Goal: Task Accomplishment & Management: Use online tool/utility

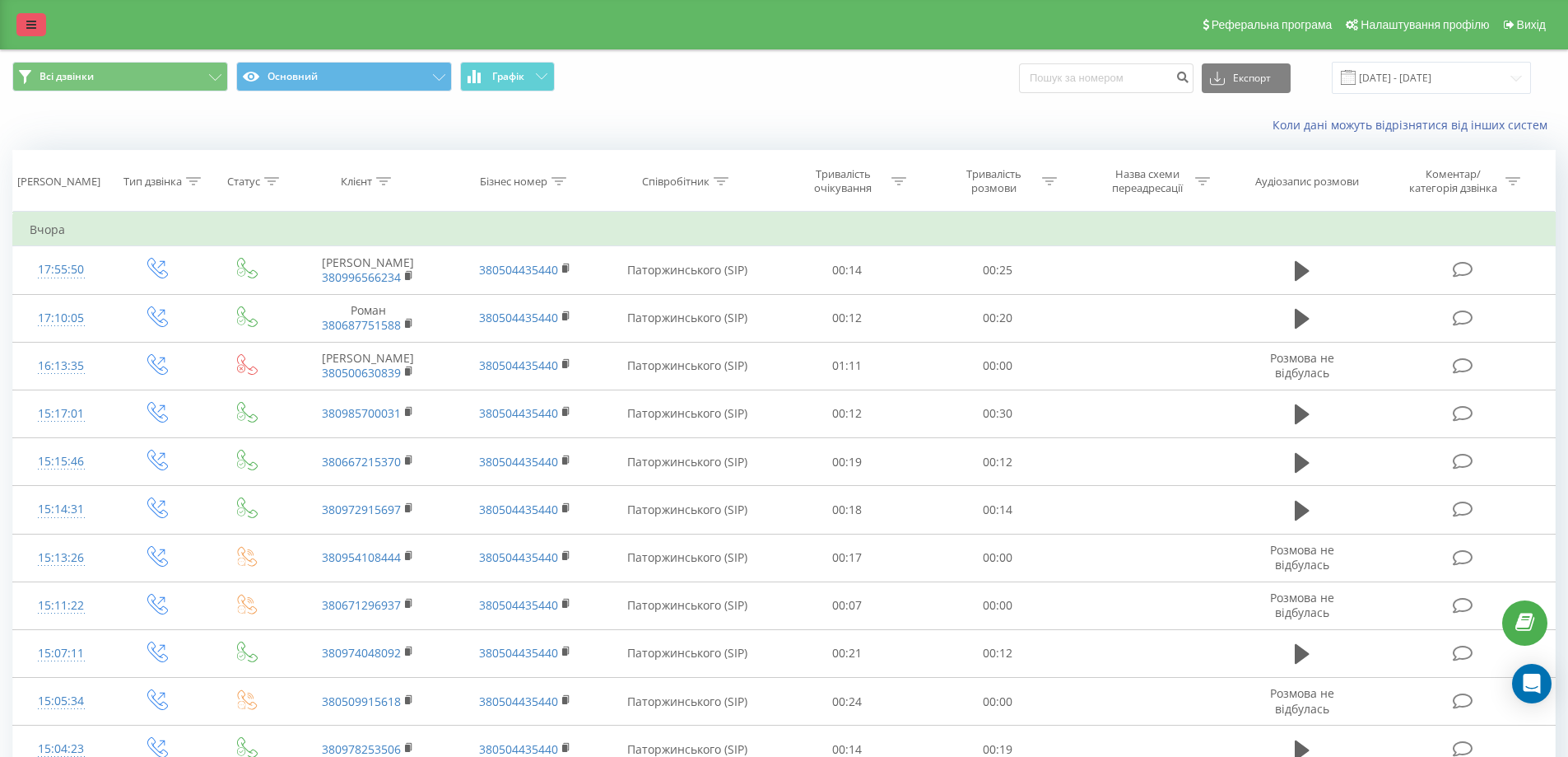
click at [26, 24] on icon at bounding box center [31, 25] width 10 height 12
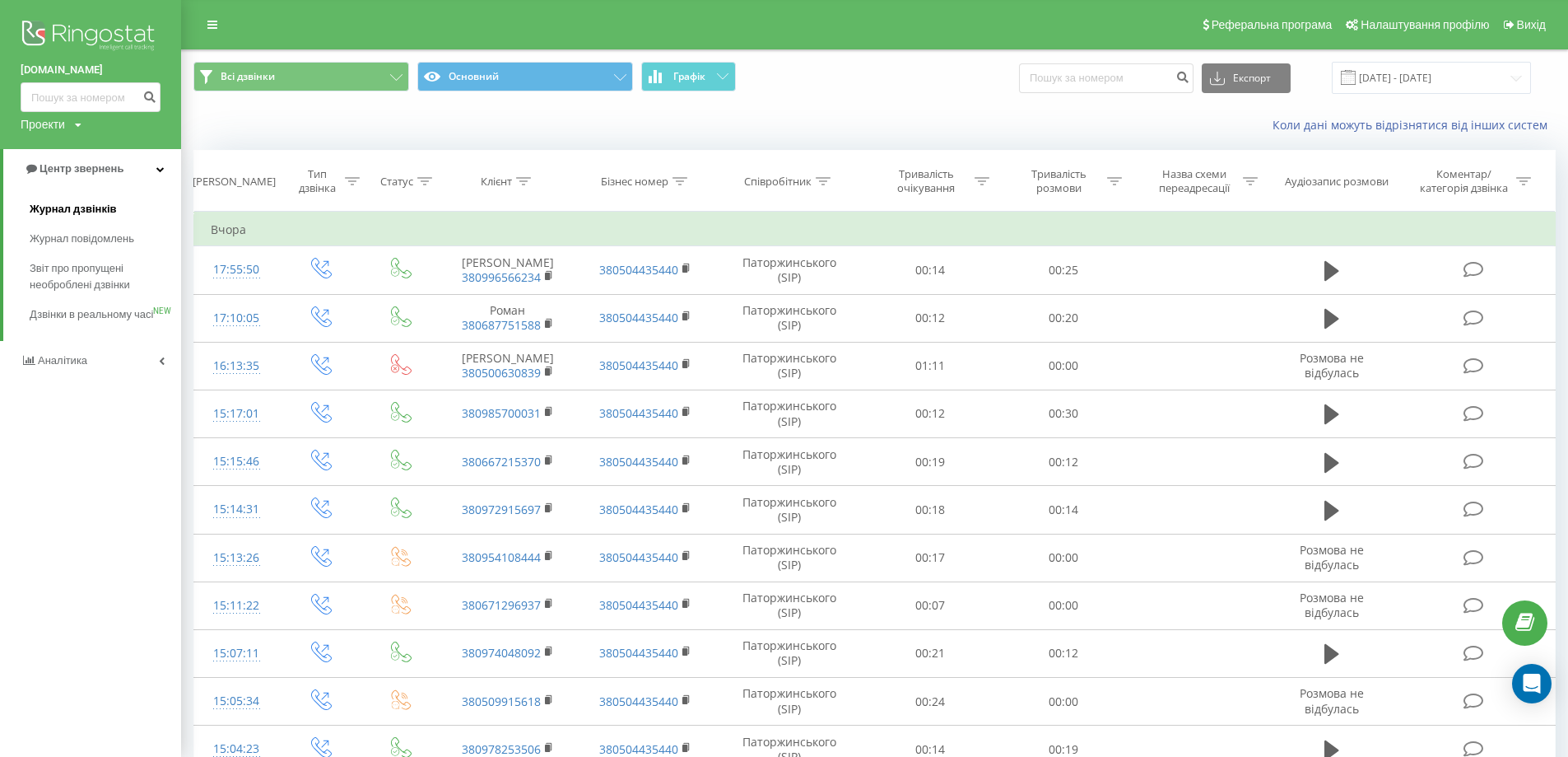
click at [71, 207] on span "Журнал дзвінків" at bounding box center [73, 209] width 87 height 17
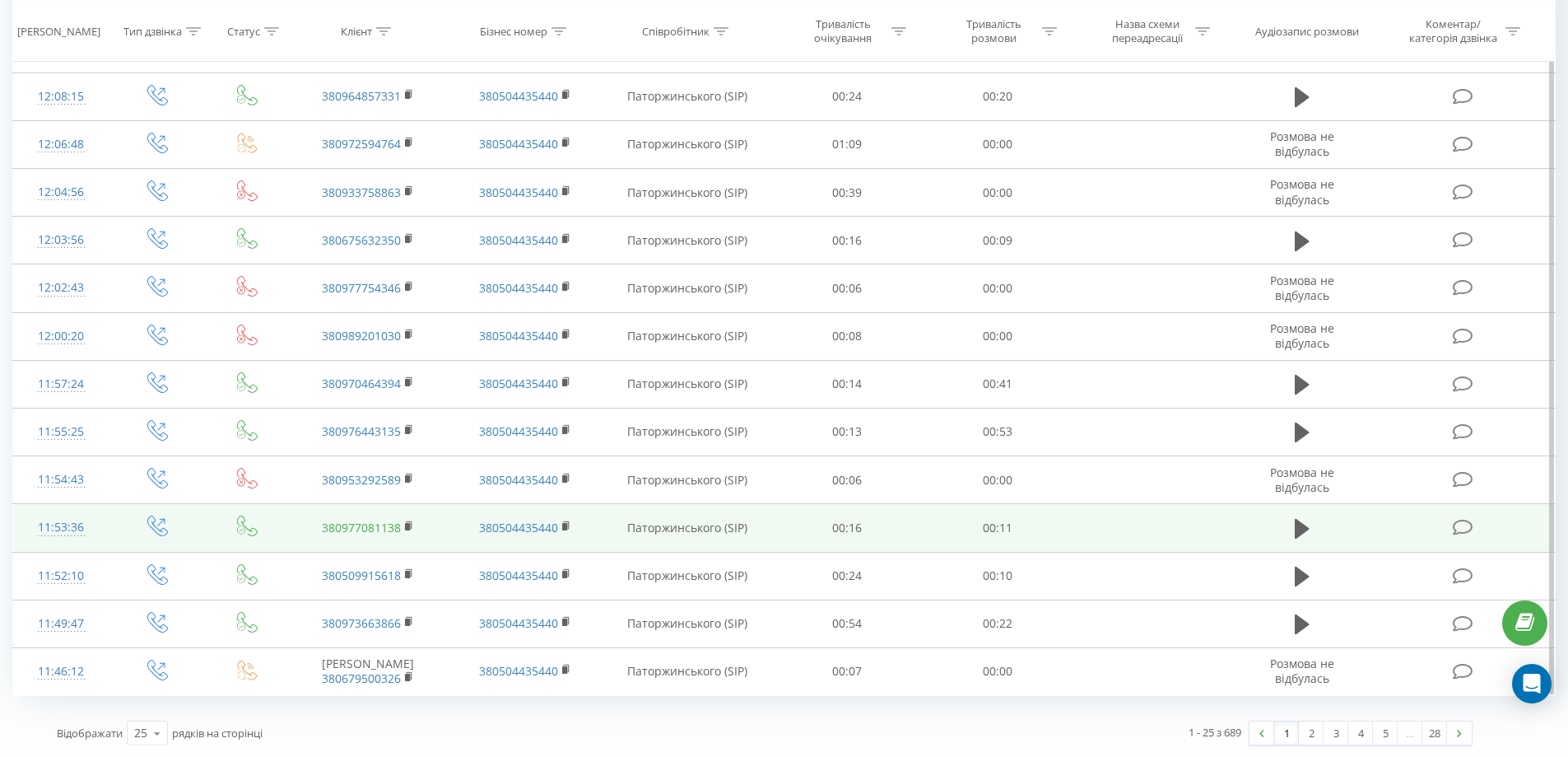
scroll to position [749, 0]
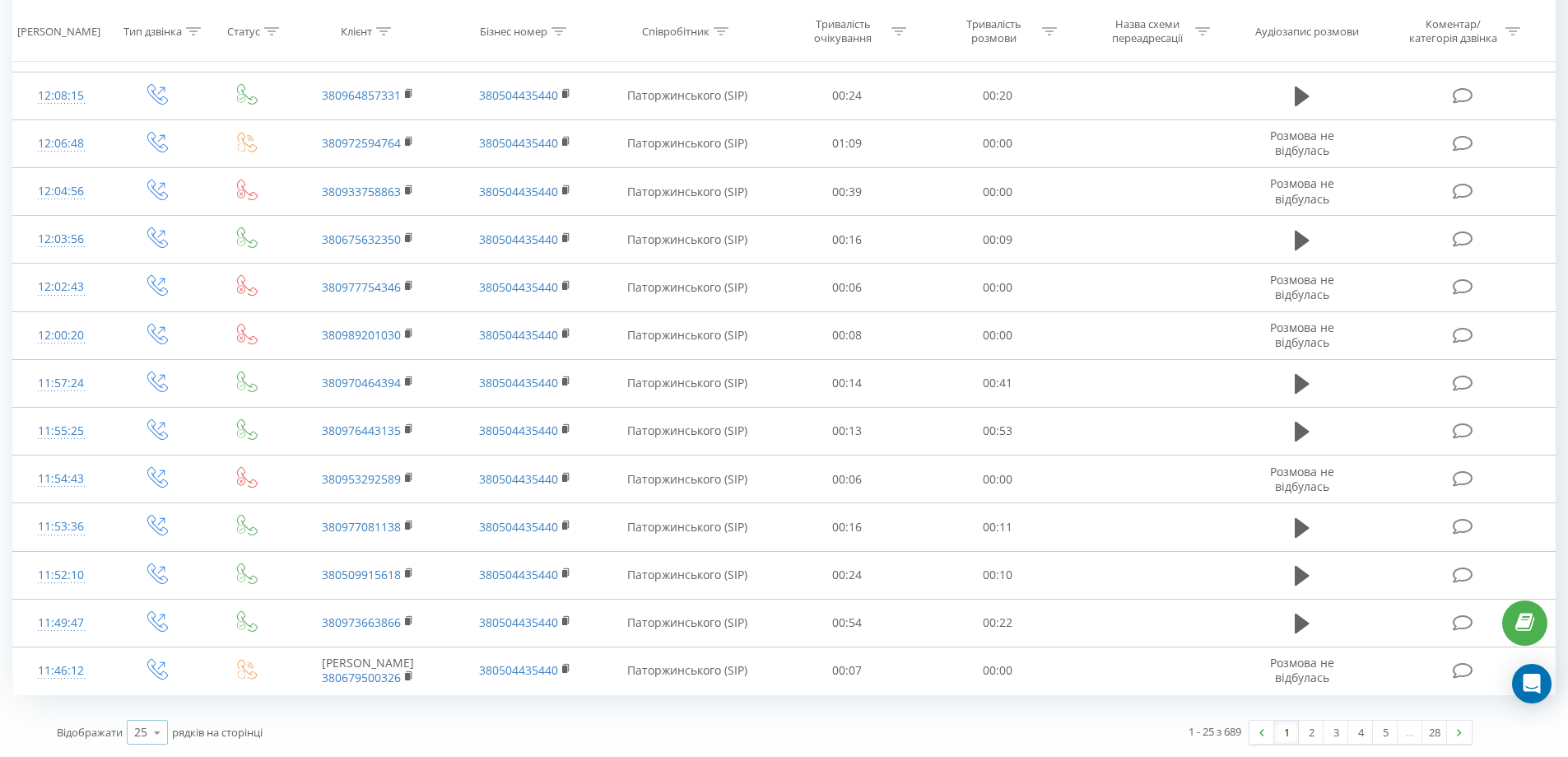
click at [158, 734] on icon at bounding box center [157, 732] width 25 height 32
click at [156, 714] on div "100" at bounding box center [147, 708] width 39 height 24
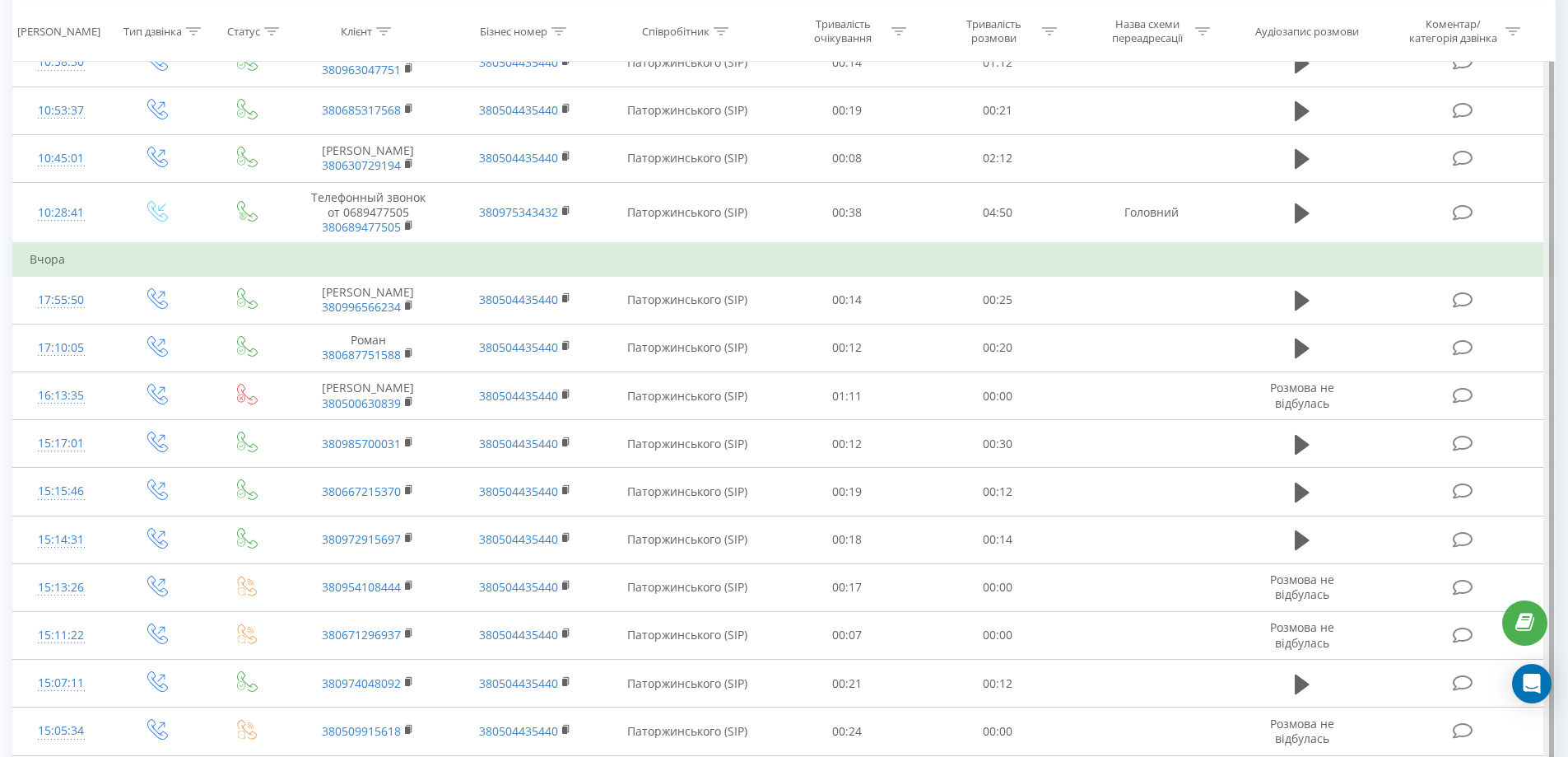
scroll to position [1974, 0]
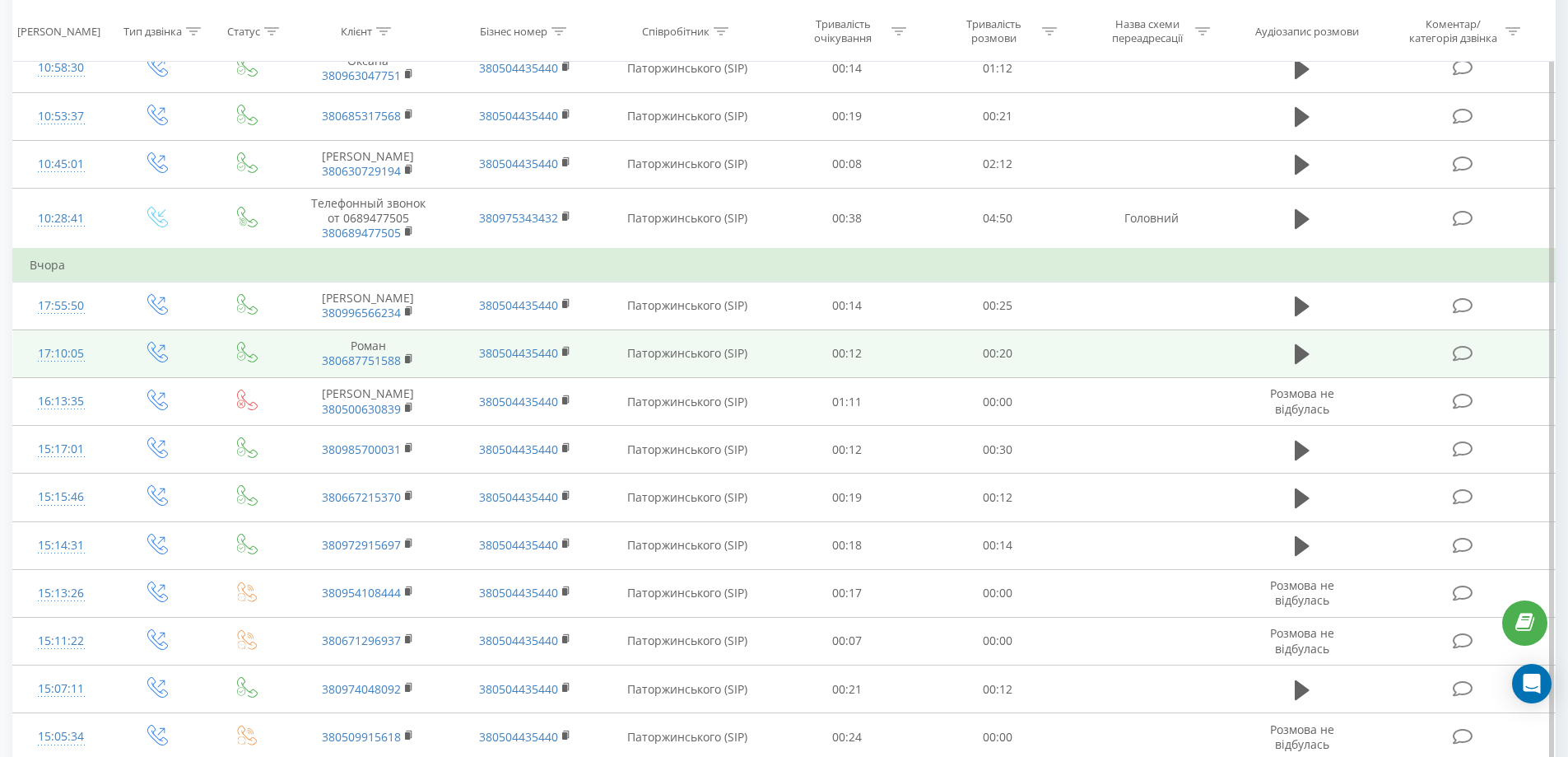
drag, startPoint x: 1540, startPoint y: 364, endPoint x: 1537, endPoint y: 354, distance: 10.4
click at [1540, 361] on td at bounding box center [1464, 353] width 181 height 48
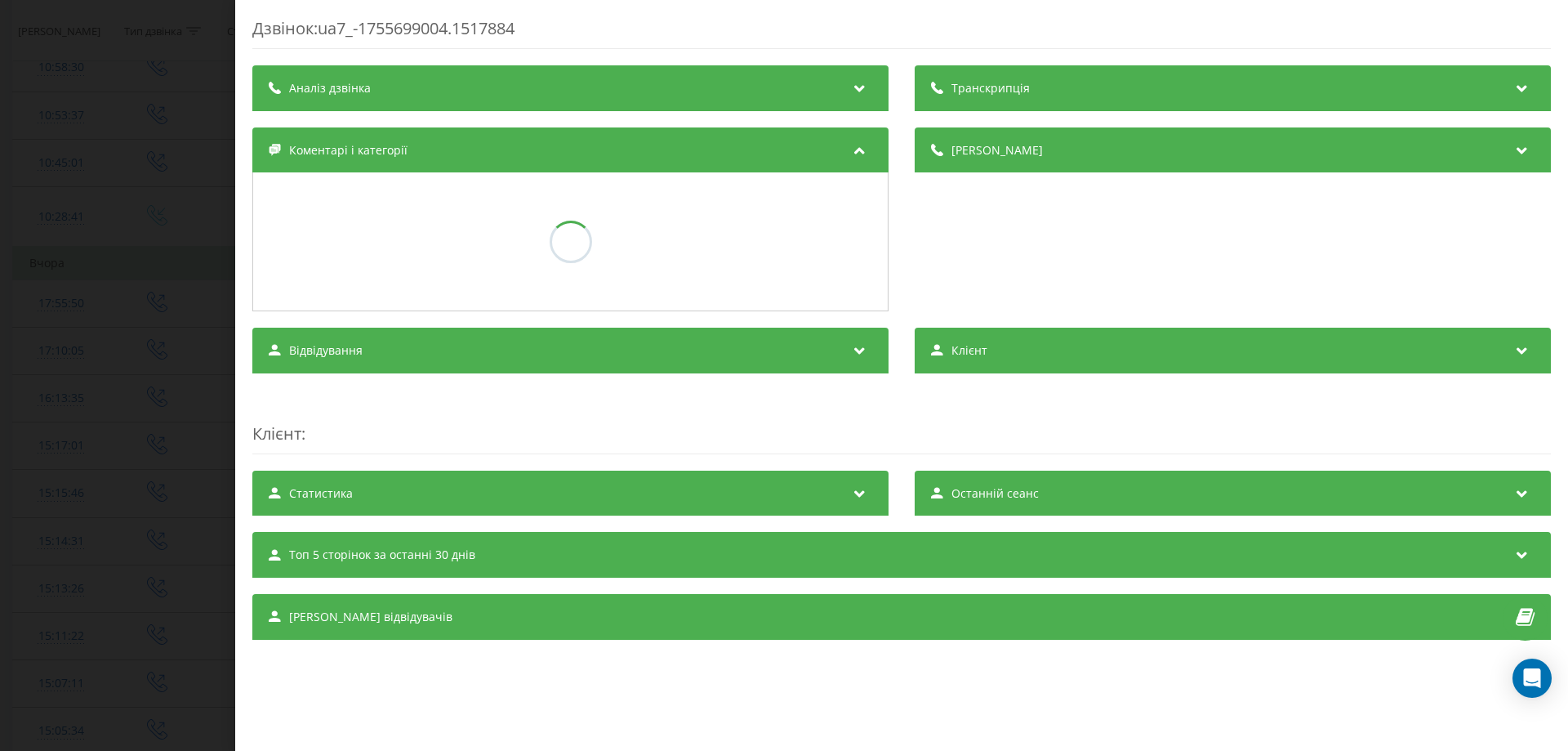
click at [1513, 323] on div "Транскрипція Аналіз дзвінка Деталі дзвінка Коментарі і категорії Відвідування К…" at bounding box center [901, 353] width 1298 height 574
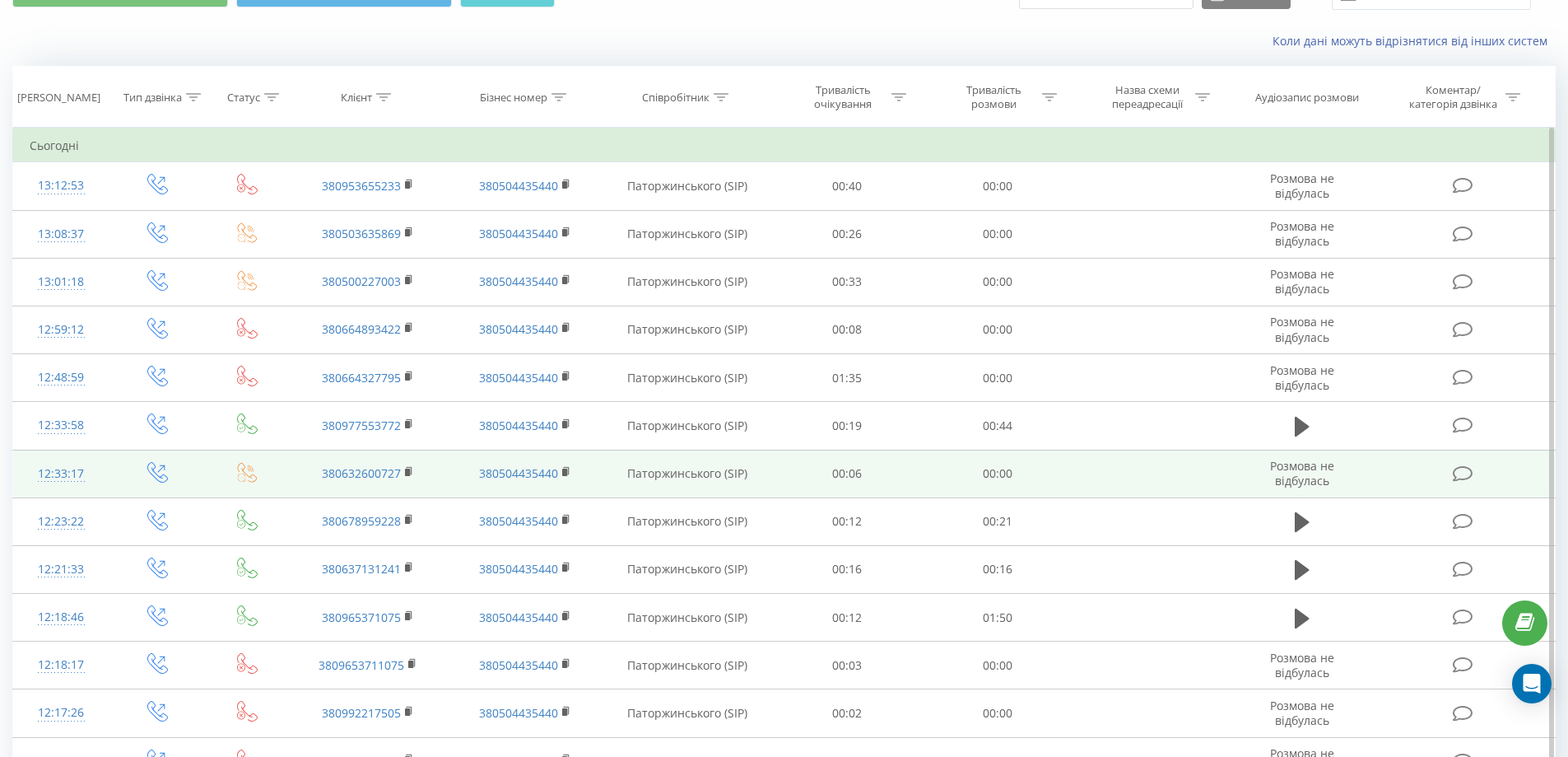
scroll to position [82, 0]
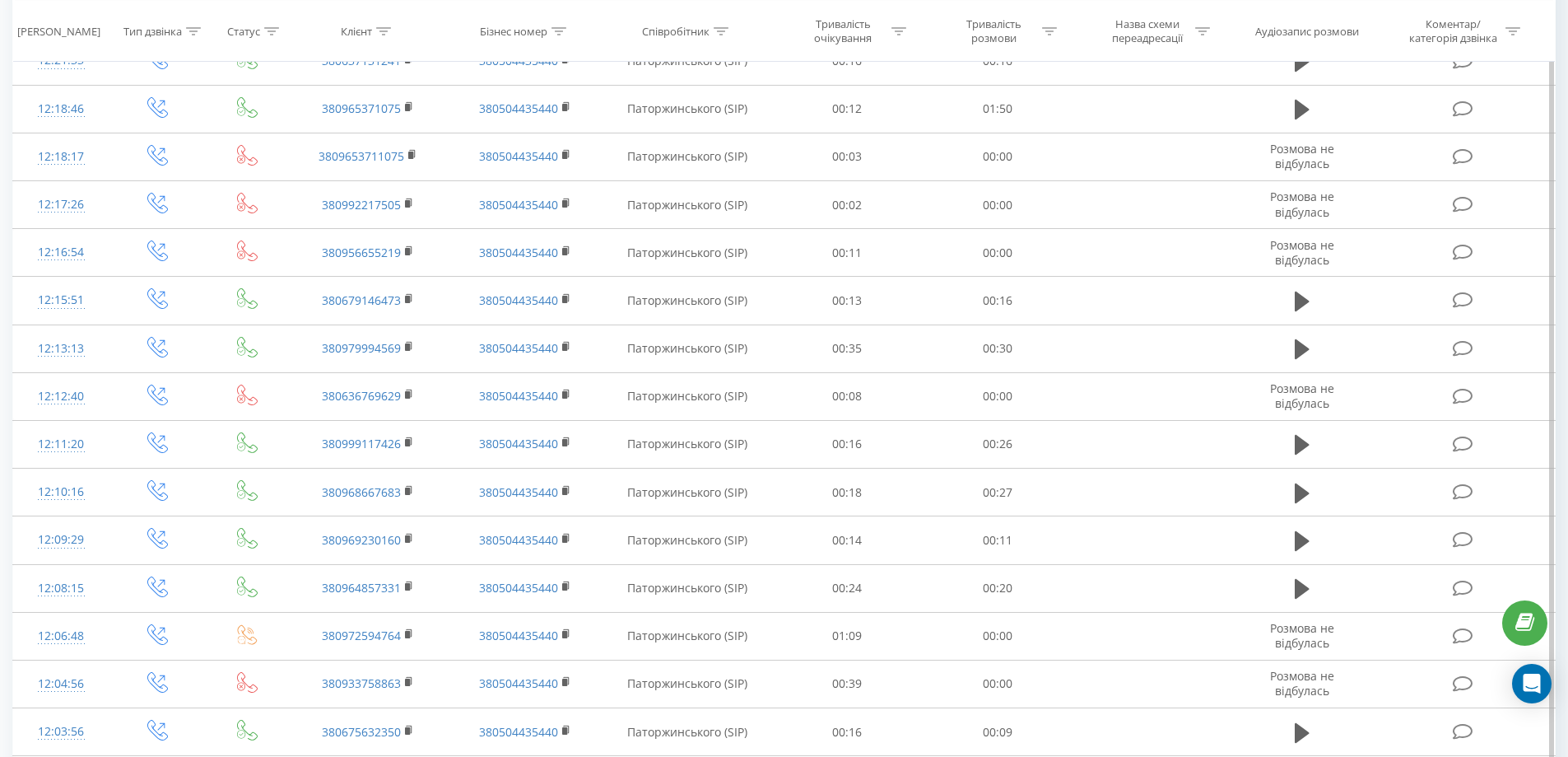
scroll to position [494, 0]
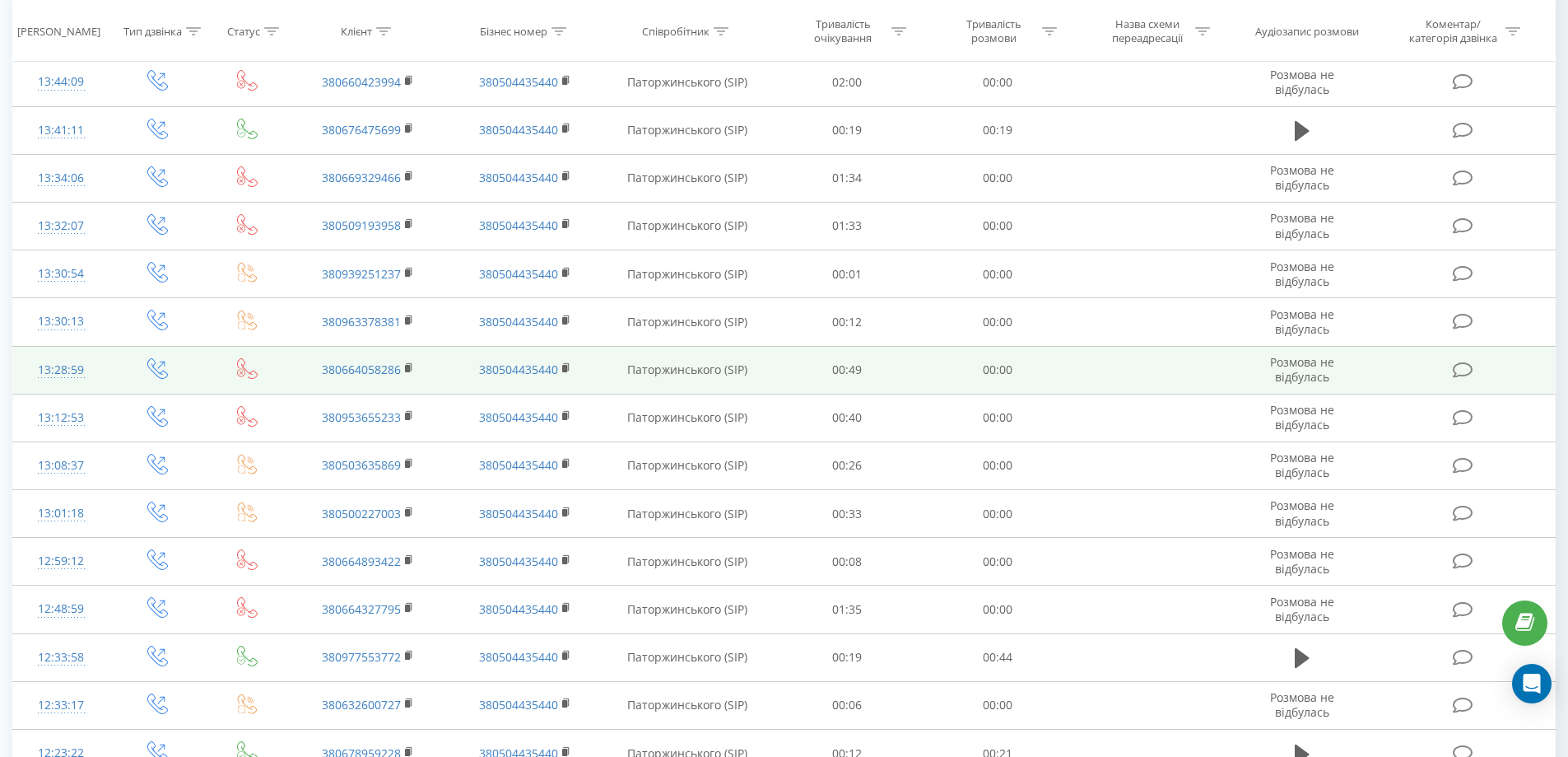
scroll to position [165, 0]
